Goal: Transaction & Acquisition: Purchase product/service

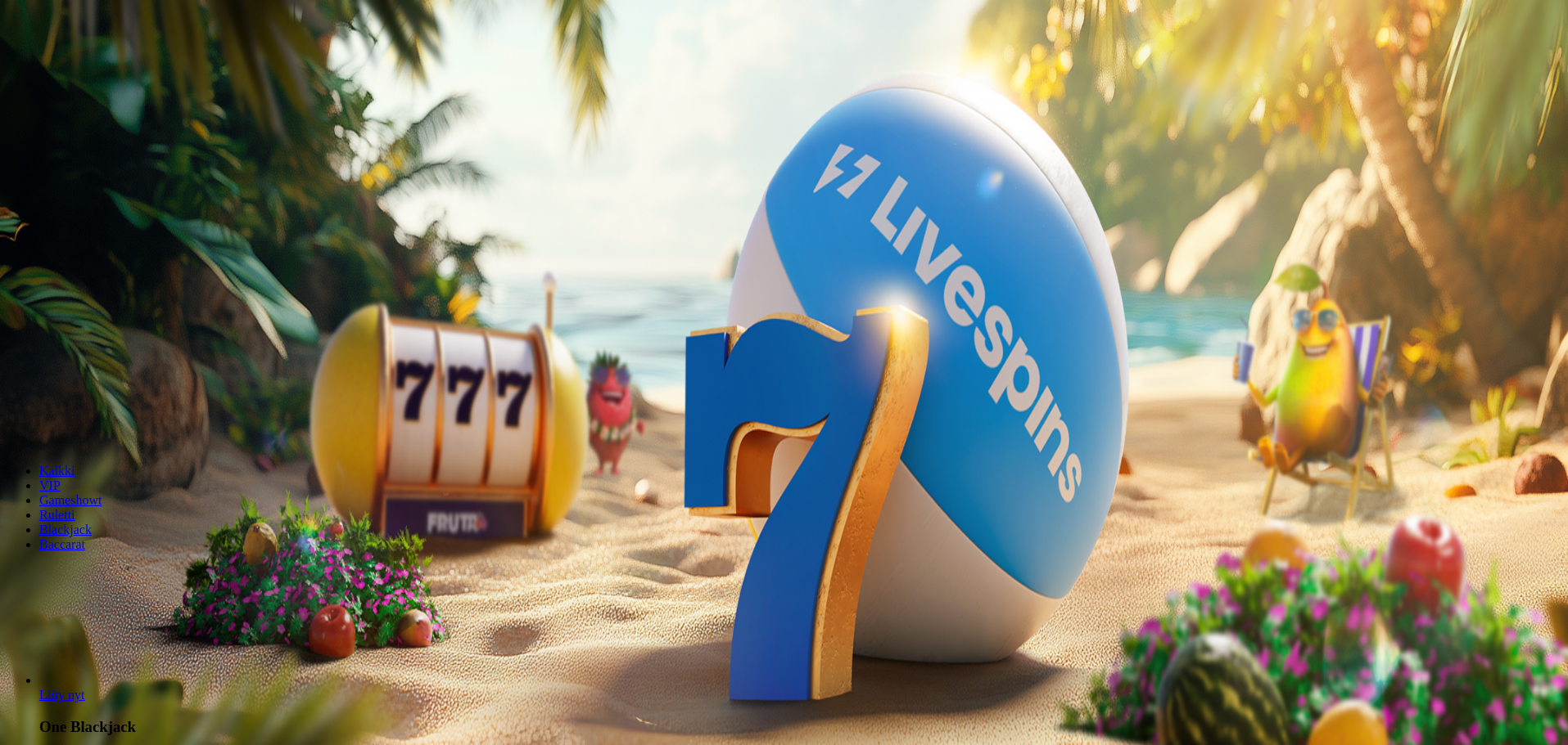
click at [87, 68] on button "Talletus 0.00 €" at bounding box center [46, 58] width 80 height 17
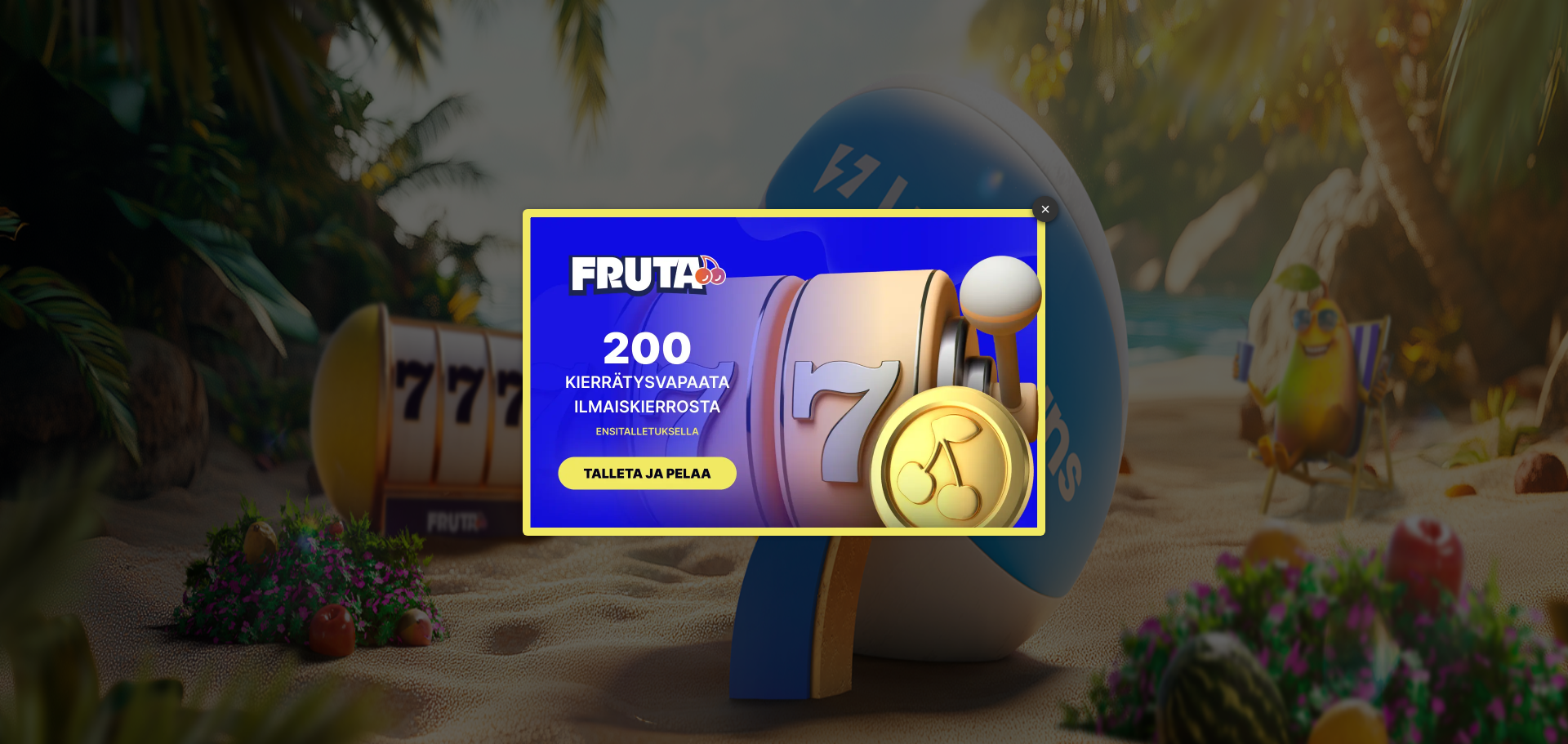
drag, startPoint x: 1046, startPoint y: 210, endPoint x: 1037, endPoint y: 204, distance: 10.8
click at [1046, 210] on link "×" at bounding box center [1045, 209] width 27 height 27
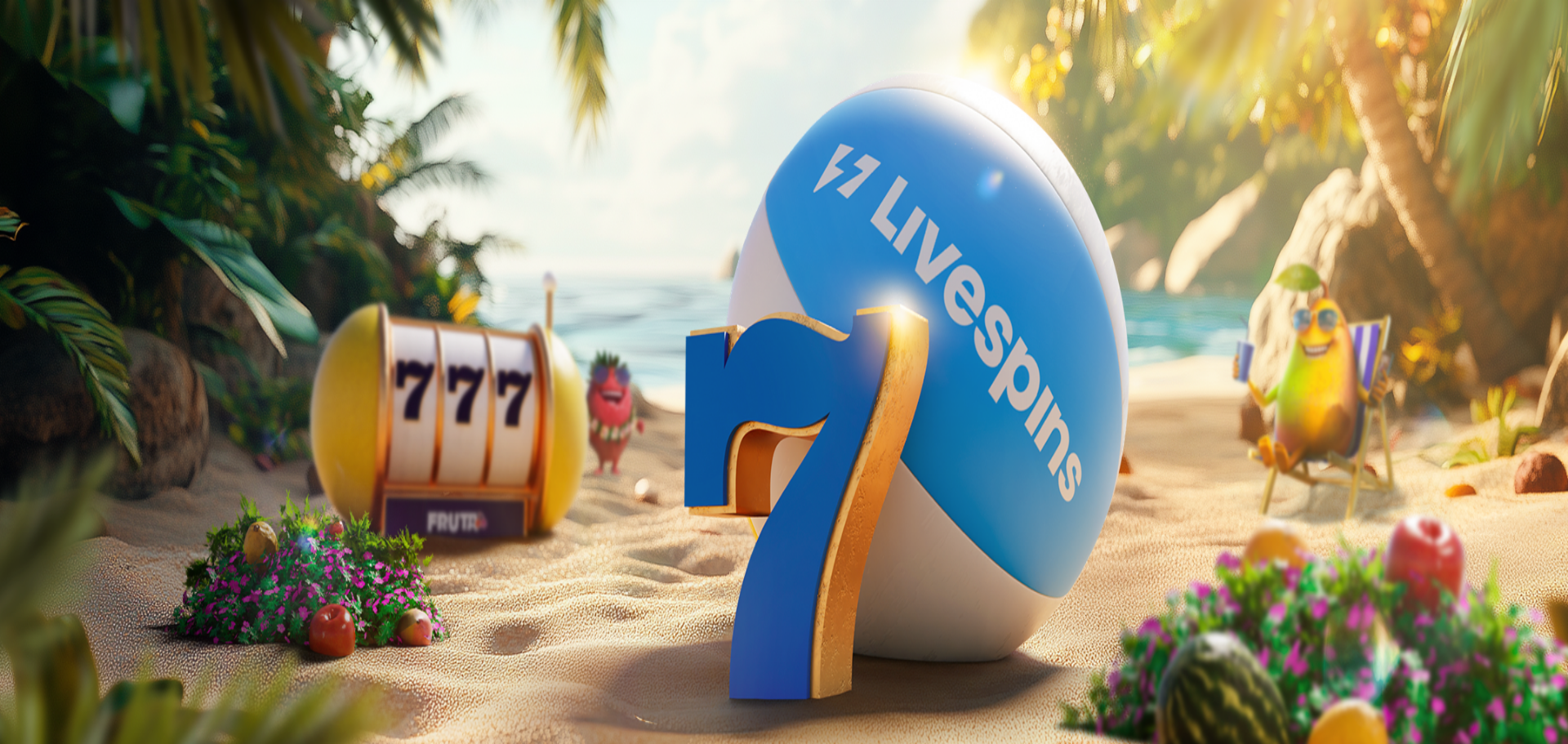
drag, startPoint x: 275, startPoint y: 131, endPoint x: 155, endPoint y: 133, distance: 120.0
click at [160, 133] on div "Talletus 0.00 € Kirjaudu Kasino Live Kasino Tarjoukset 17:44 Aloita pelaaminen …" at bounding box center [784, 220] width 1555 height 426
type input "*"
type input "**"
click at [111, 418] on span "TALLETA JA PELAA" at bounding box center [61, 424] width 98 height 12
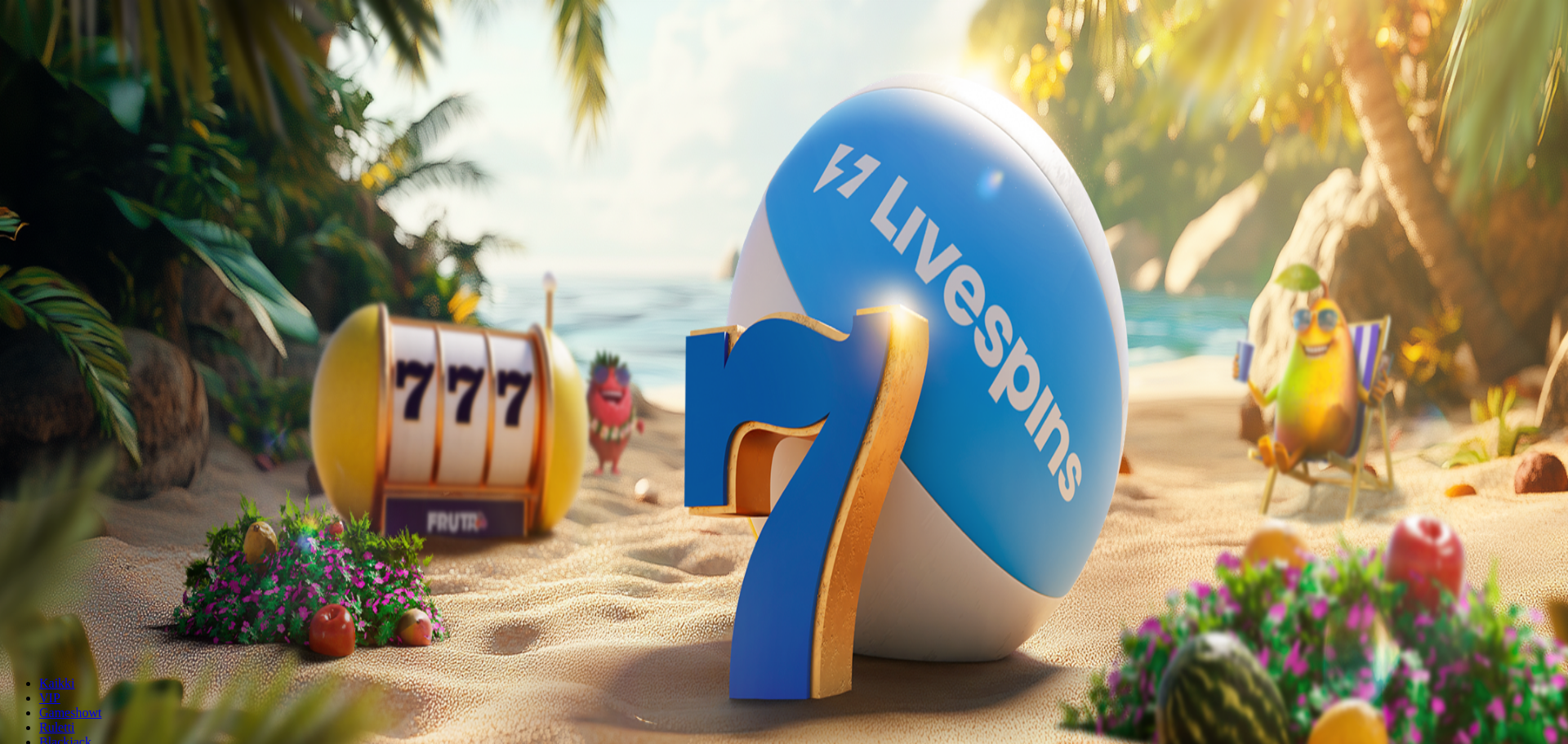
click at [637, 366] on div at bounding box center [784, 366] width 1555 height 0
drag, startPoint x: 113, startPoint y: 138, endPoint x: 127, endPoint y: 139, distance: 14.0
click at [50, 65] on span "Talletus" at bounding box center [31, 59] width 36 height 12
drag, startPoint x: 275, startPoint y: 135, endPoint x: 141, endPoint y: 140, distance: 134.1
click at [146, 141] on div "Talletus 0.00 € Kirjaudu Kasino Live Kasino Tarjoukset 17:45 Aloita pelaaminen …" at bounding box center [784, 220] width 1555 height 426
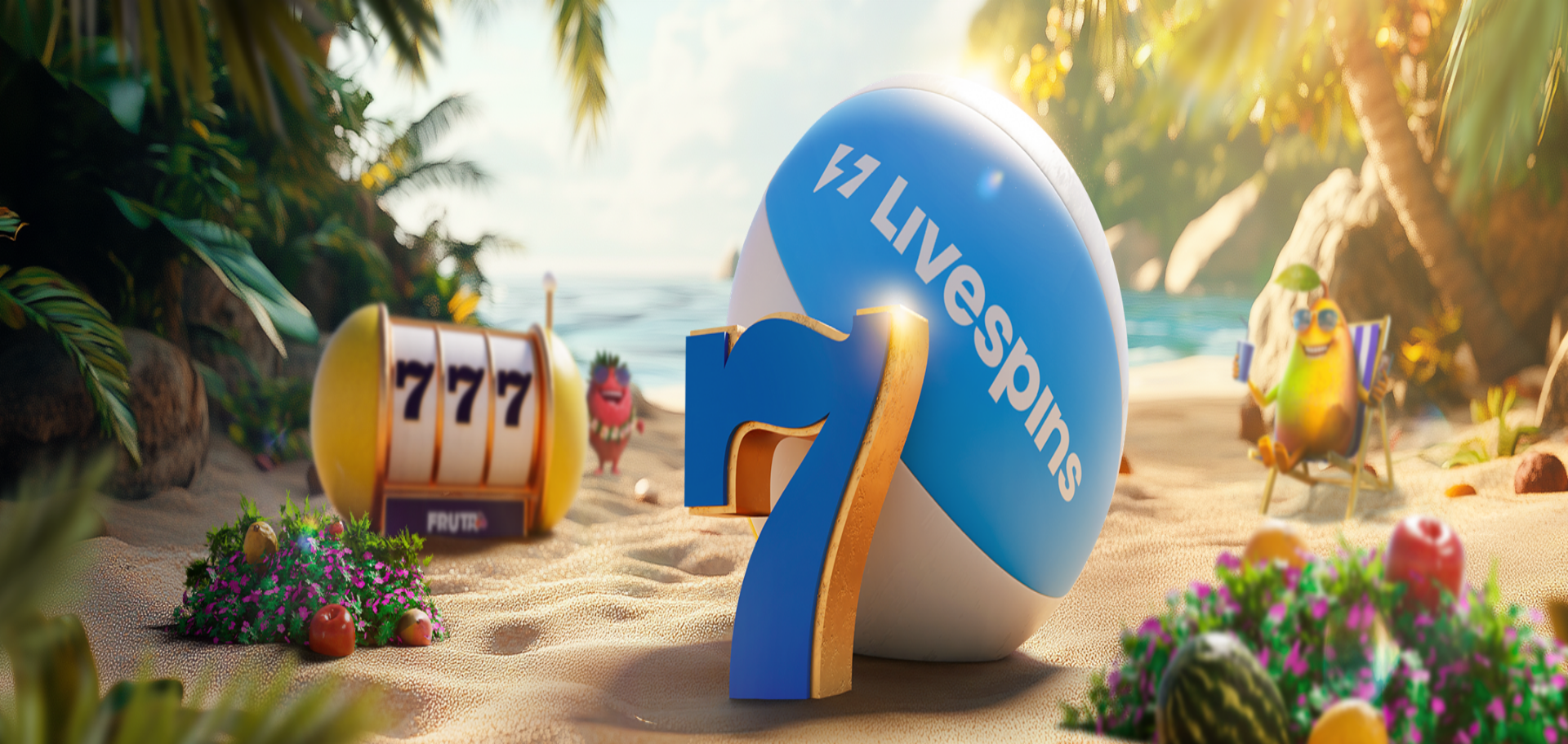
type input "**"
click at [117, 415] on button "TALLETA JA PELAA" at bounding box center [62, 423] width 111 height 17
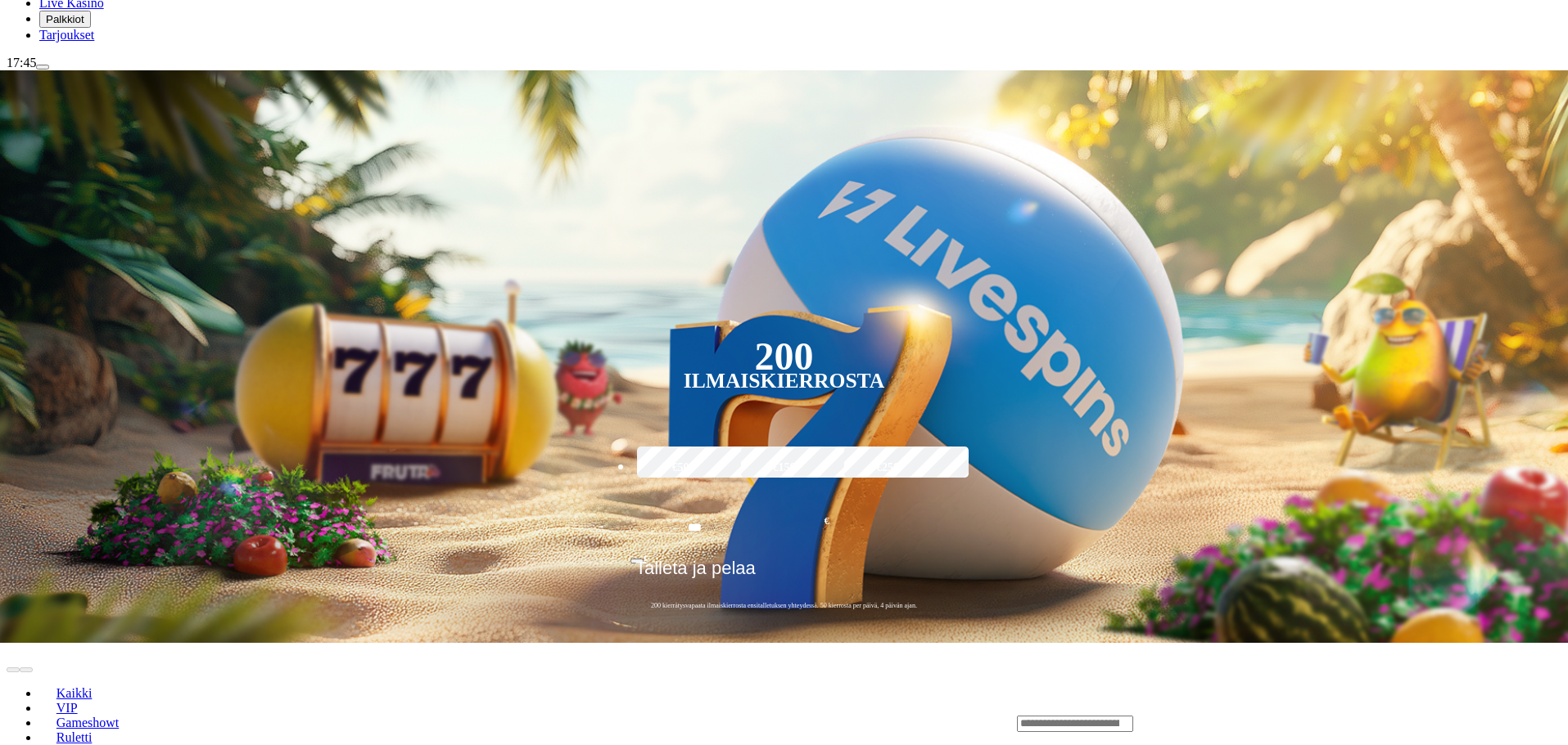
scroll to position [246, 0]
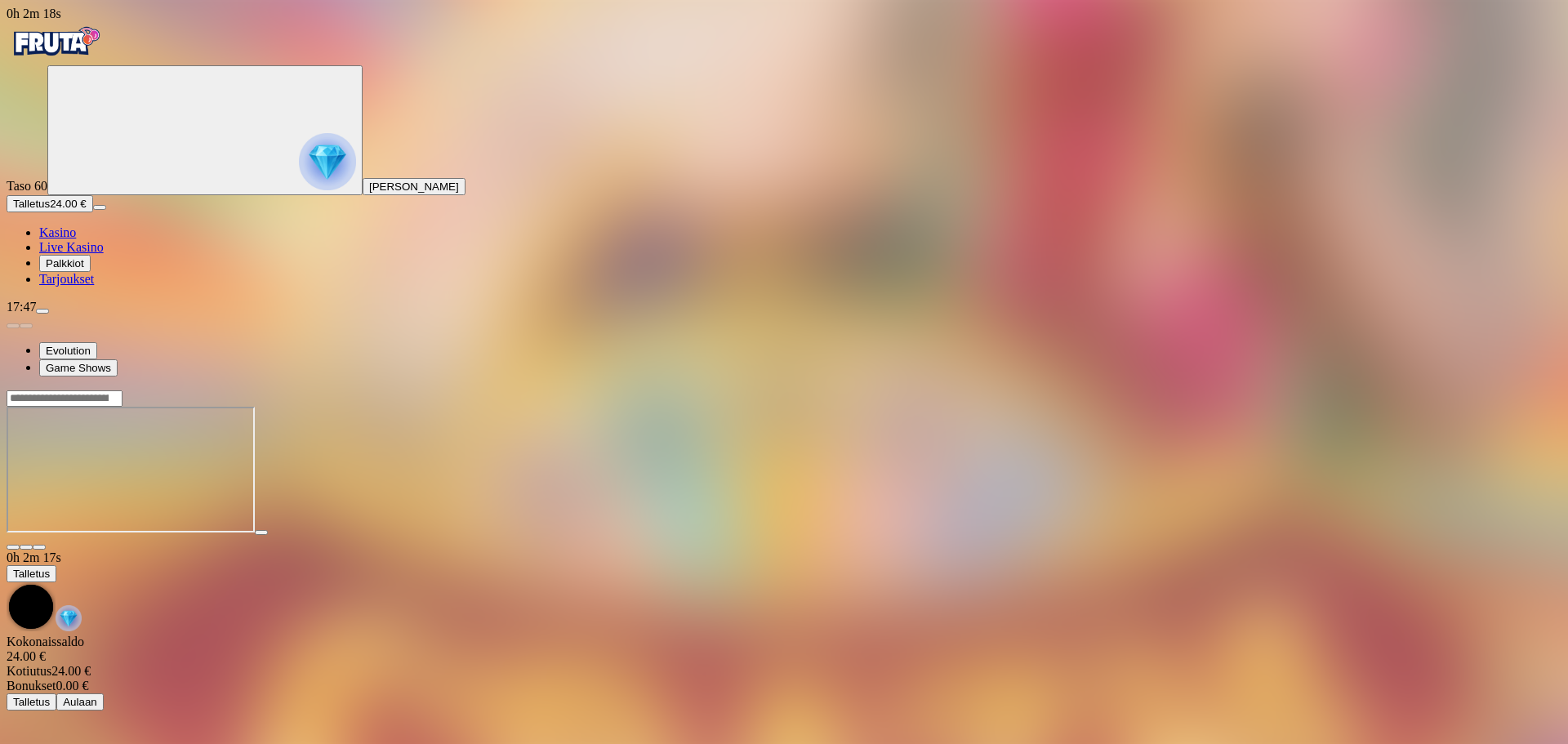
click at [1090, 536] on div at bounding box center [784, 471] width 1555 height 129
